Goal: Task Accomplishment & Management: Complete application form

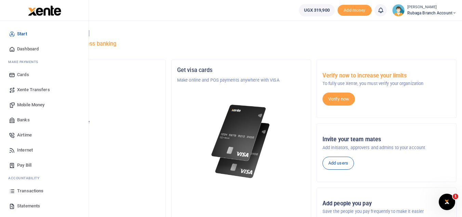
click at [34, 203] on span "Statements" at bounding box center [28, 205] width 23 height 7
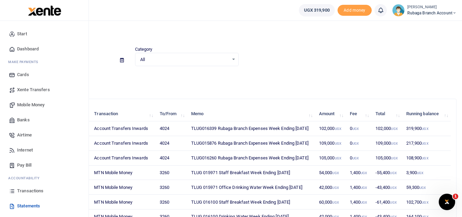
click at [40, 102] on span "Mobile Money" at bounding box center [30, 104] width 27 height 7
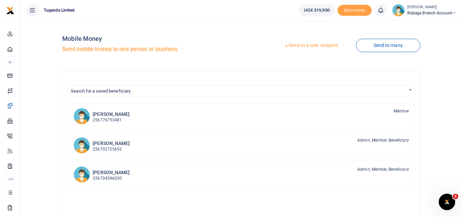
click at [297, 44] on link "Send to a new recipient" at bounding box center [311, 45] width 89 height 12
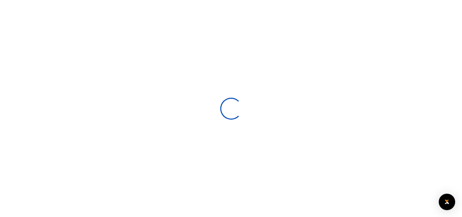
select select
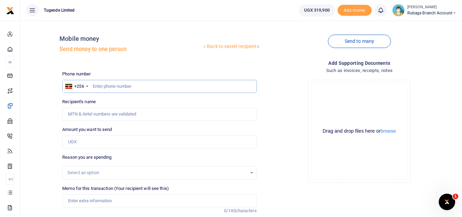
click at [105, 86] on input "text" at bounding box center [159, 86] width 194 height 13
type input "785715986"
type input "Fred Wamukoya"
type input "785715986"
click at [77, 142] on input "Amount you want to send" at bounding box center [159, 141] width 194 height 13
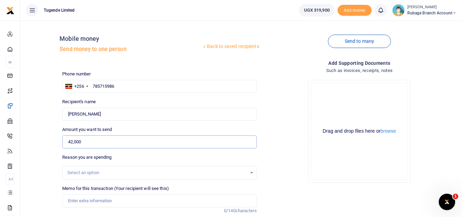
type input "42,000"
click at [86, 172] on div "Select an option" at bounding box center [156, 172] width 179 height 7
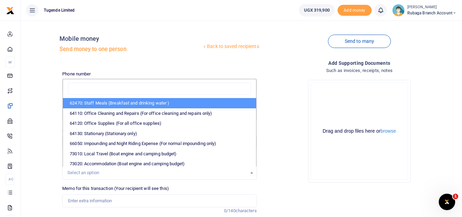
click at [138, 105] on li "62470: Staff Meals (Breakfast and drinking water )" at bounding box center [159, 103] width 193 height 10
select select "23"
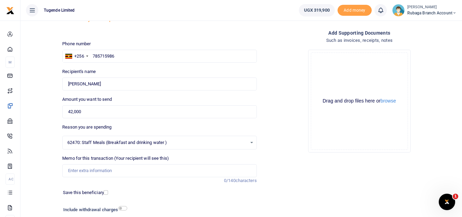
scroll to position [38, 0]
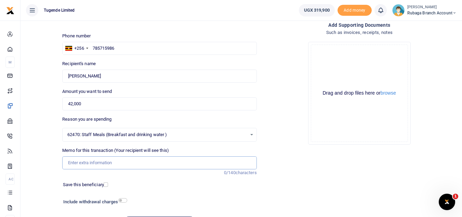
click at [99, 161] on input "Memo for this transaction (Your recipient will see this)" at bounding box center [159, 162] width 194 height 13
click at [132, 165] on input "TLUG 016339 Drinking Water" at bounding box center [159, 162] width 194 height 13
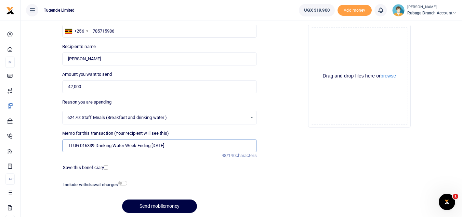
scroll to position [52, 0]
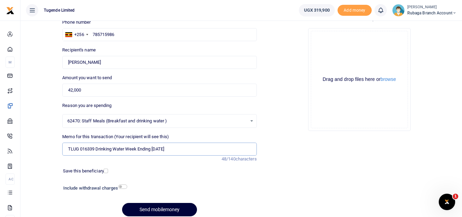
type input "TLUG 016339 Drinking Water Week Ending 30 August"
click at [155, 208] on button "Send mobilemoney" at bounding box center [159, 209] width 75 height 13
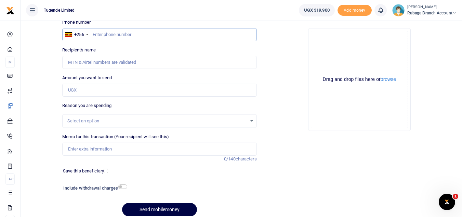
click at [110, 34] on input "text" at bounding box center [159, 34] width 194 height 13
type input "784757196"
type input "[PERSON_NAME]"
type input "784757196"
click at [94, 88] on input "Amount you want to send" at bounding box center [159, 90] width 194 height 13
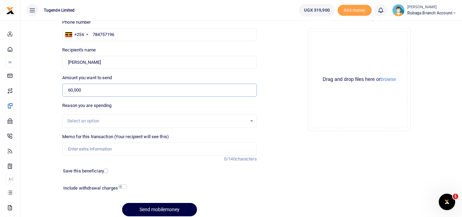
type input "60,000"
click at [186, 121] on div "Select an option" at bounding box center [156, 120] width 179 height 7
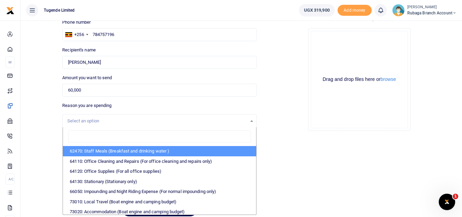
click at [137, 151] on li "62470: Staff Meals (Breakfast and drinking water )" at bounding box center [159, 151] width 193 height 10
select select "23"
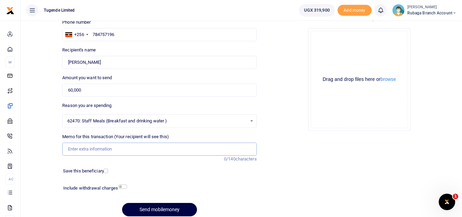
click at [94, 150] on input "Memo for this transaction (Your recipient will see this)" at bounding box center [159, 148] width 194 height 13
type input "TLUG 016339 Staff Breakfast Week Ending 30 August"
click at [166, 212] on button "Send mobilemoney" at bounding box center [159, 209] width 75 height 13
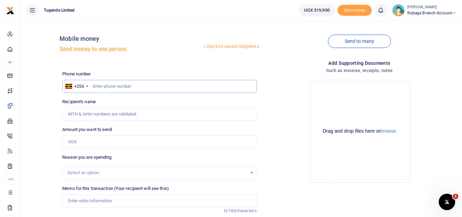
click at [96, 86] on input "text" at bounding box center [159, 86] width 194 height 13
type input "784757196"
type input "[PERSON_NAME]"
type input "784757196"
click at [88, 143] on input "Amount you want to send" at bounding box center [159, 141] width 194 height 13
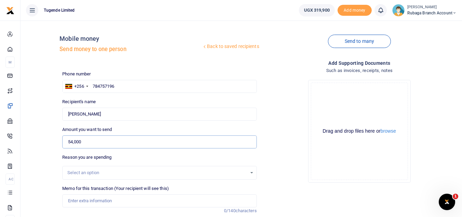
type input "54,000"
click at [218, 173] on div "Select an option" at bounding box center [156, 172] width 179 height 7
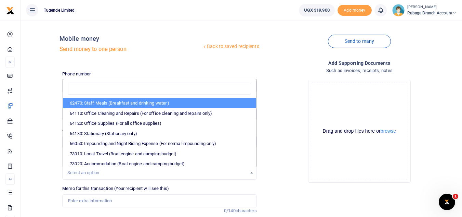
click at [158, 100] on li "62470: Staff Meals (Breakfast and drinking water )" at bounding box center [159, 103] width 193 height 10
select select "23"
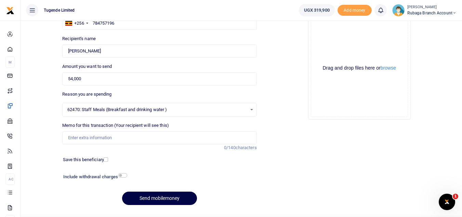
scroll to position [67, 0]
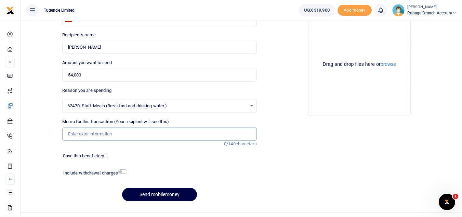
click at [143, 136] on input "Memo for this transaction (Your recipient will see this)" at bounding box center [159, 133] width 194 height 13
type input "TLUG015876 Staff Breakfast Week Ending 02 August"
click at [148, 192] on button "Send mobilemoney" at bounding box center [159, 194] width 75 height 13
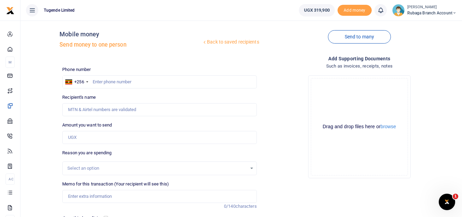
scroll to position [3, 0]
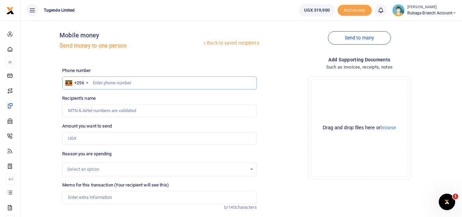
click at [110, 81] on input "text" at bounding box center [159, 82] width 194 height 13
type input "784757196"
type input "[PERSON_NAME]"
type input "784757196"
click at [90, 140] on input "Amount you want to send" at bounding box center [159, 138] width 194 height 13
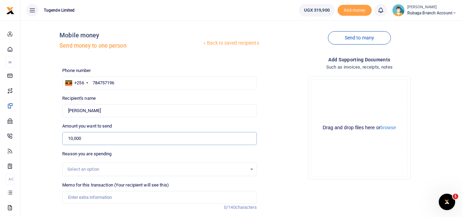
type input "10,000"
click at [177, 169] on div "Select an option" at bounding box center [156, 169] width 179 height 7
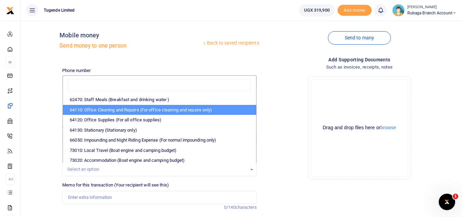
click at [196, 107] on li "64110: Office Cleaning and Repairs (For office cleaning and repairs only)" at bounding box center [159, 110] width 193 height 10
select select "24"
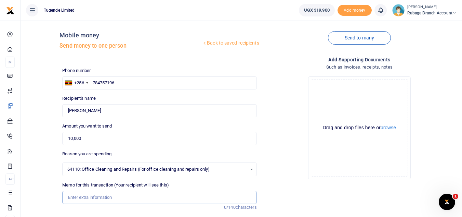
click at [82, 201] on input "Memo for this transaction (Your recipient will see this)" at bounding box center [159, 197] width 194 height 13
click at [100, 197] on input "TLUG 015876" at bounding box center [159, 197] width 194 height 13
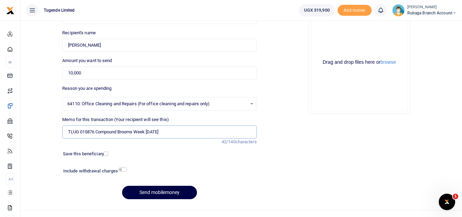
scroll to position [74, 0]
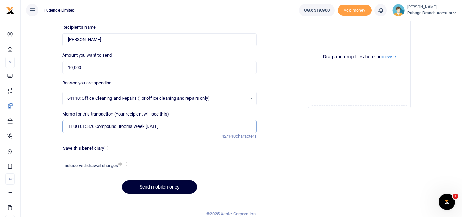
type input "TLUG 015876 Compound Brooms Week 02 August"
click at [163, 187] on button "Send mobilemoney" at bounding box center [159, 186] width 75 height 13
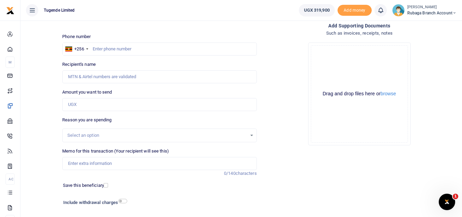
scroll to position [36, 0]
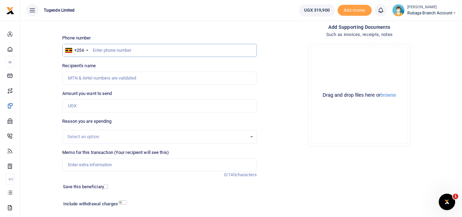
click at [112, 47] on input "text" at bounding box center [159, 50] width 194 height 13
type input "0"
type input "785715986"
type input "Fred Wamukoya"
type input "785715986"
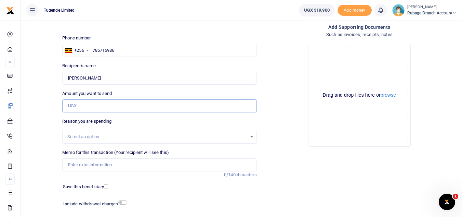
click at [77, 107] on input "Amount you want to send" at bounding box center [159, 105] width 194 height 13
type input "42,000"
click at [156, 136] on div "Select an option" at bounding box center [156, 136] width 179 height 7
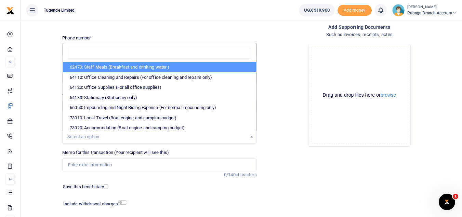
click at [161, 66] on li "62470: Staff Meals (Breakfast and drinking water )" at bounding box center [159, 67] width 193 height 10
select select "23"
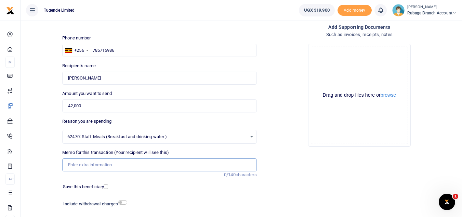
click at [95, 167] on input "Memo for this transaction (Your recipient will see this)" at bounding box center [159, 164] width 194 height 13
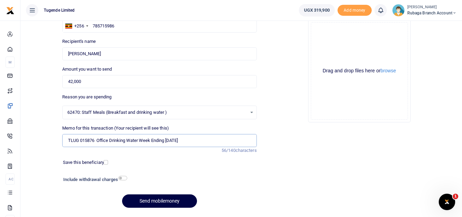
scroll to position [80, 0]
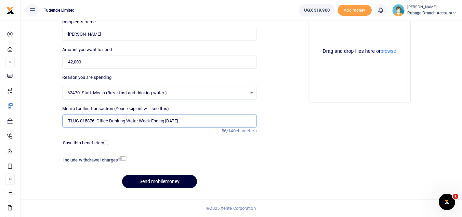
type input "TLUG 015876 Office Drinking Water Week Ending 02 August"
click at [161, 182] on button "Send mobilemoney" at bounding box center [159, 181] width 75 height 13
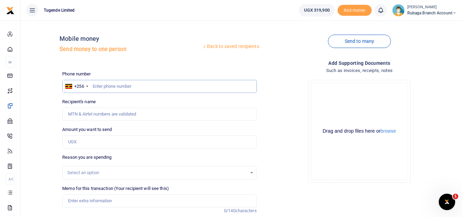
click at [99, 81] on input "text" at bounding box center [159, 86] width 194 height 13
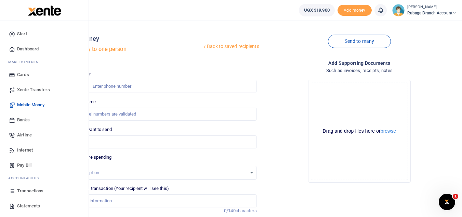
click at [34, 193] on span "Transactions" at bounding box center [30, 190] width 26 height 7
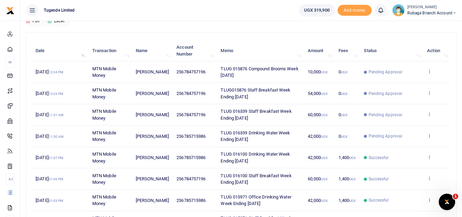
scroll to position [65, 0]
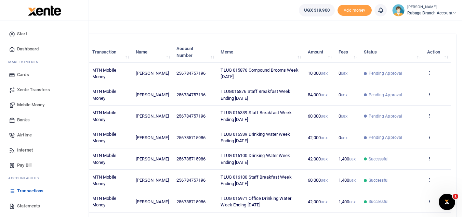
click at [36, 103] on span "Mobile Money" at bounding box center [30, 104] width 27 height 7
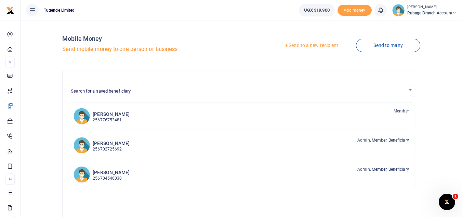
click at [306, 48] on link "Send to a new recipient" at bounding box center [311, 45] width 89 height 12
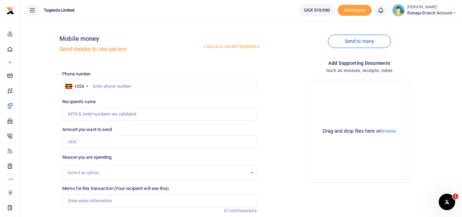
click at [101, 87] on div at bounding box center [231, 108] width 462 height 217
click at [101, 87] on input "text" at bounding box center [159, 86] width 194 height 13
type input "785715986"
type input "Fred Wamukoya"
type input "785715986"
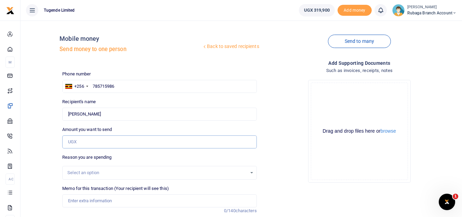
click at [94, 145] on input "Amount you want to send" at bounding box center [159, 141] width 194 height 13
type input "42,000"
click at [97, 173] on div "Select an option" at bounding box center [156, 172] width 179 height 7
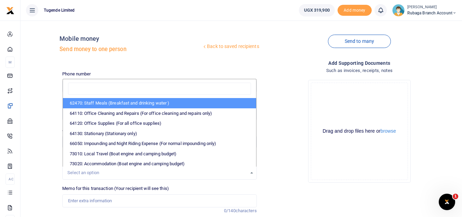
click at [120, 104] on li "62470: Staff Meals (Breakfast and drinking water )" at bounding box center [159, 103] width 193 height 10
select select "23"
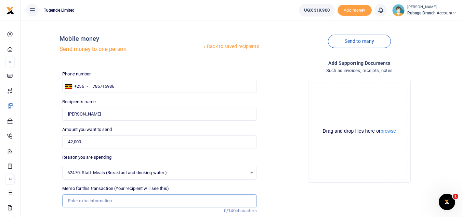
click at [85, 202] on input "Memo for this transaction (Your recipient will see this)" at bounding box center [159, 200] width 194 height 13
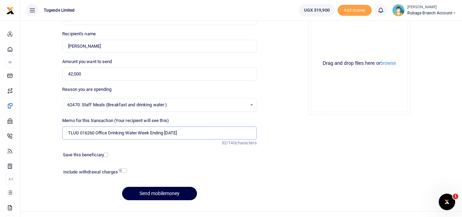
scroll to position [80, 0]
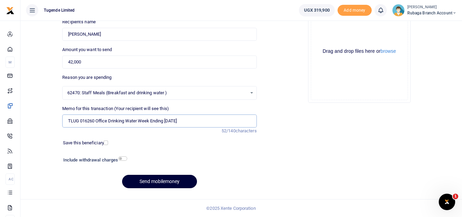
type input "TLUG 016260 Office Drinking Water Week Ending [DATE]"
click at [154, 182] on button "Send mobilemoney" at bounding box center [159, 181] width 75 height 13
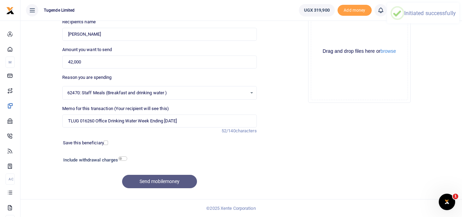
click at [154, 182] on div "Send mobilemoney" at bounding box center [159, 181] width 194 height 13
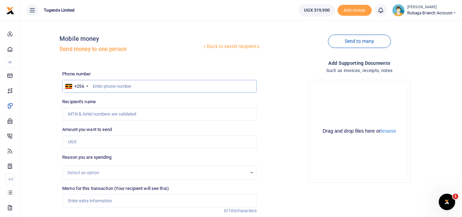
click at [117, 86] on input "text" at bounding box center [159, 86] width 194 height 13
type input "784757196"
type input "Doreen Kirabo"
type input "784757196"
click at [87, 144] on input "Amount you want to send" at bounding box center [159, 141] width 194 height 13
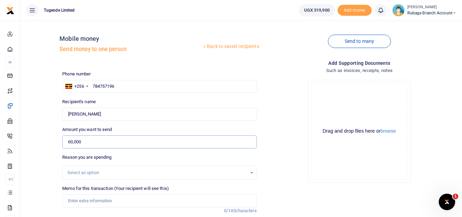
type input "60,000"
click at [156, 171] on div "Select an option" at bounding box center [156, 172] width 179 height 7
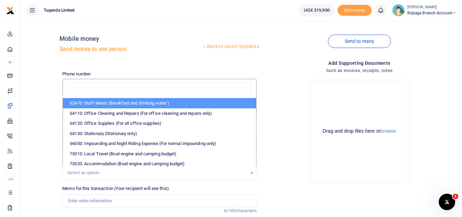
click at [148, 102] on li "62470: Staff Meals (Breakfast and drinking water )" at bounding box center [159, 103] width 193 height 10
select select "23"
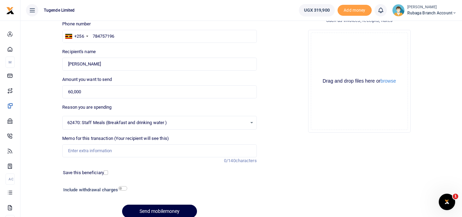
scroll to position [59, 0]
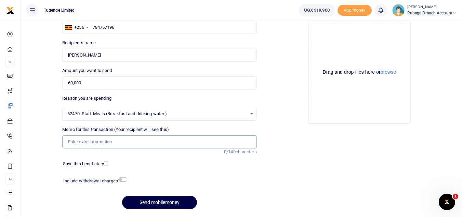
click at [128, 142] on input "Memo for this transaction (Your recipient will see this)" at bounding box center [159, 141] width 194 height 13
type input "TLUG 016260 Staff Breakfast Week Ending 23 August"
click at [156, 203] on button "Send mobilemoney" at bounding box center [159, 201] width 75 height 13
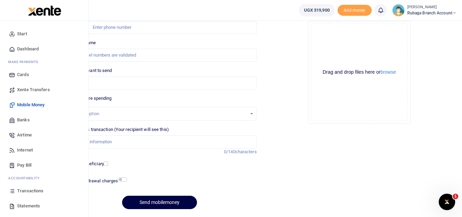
click at [28, 194] on link "Transactions" at bounding box center [44, 190] width 78 height 15
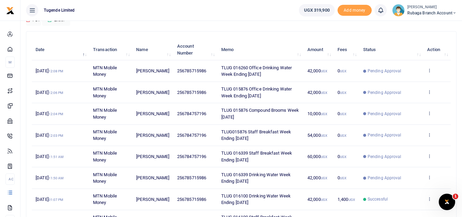
scroll to position [62, 0]
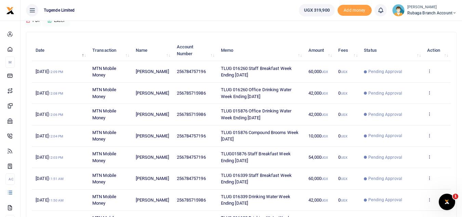
scroll to position [65, 0]
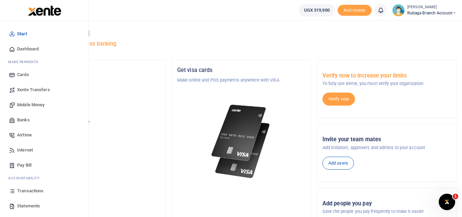
click at [30, 192] on span "Transactions" at bounding box center [30, 190] width 26 height 7
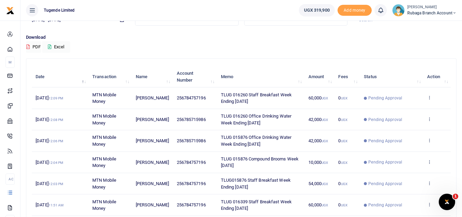
scroll to position [45, 0]
